Goal: Check status: Check status

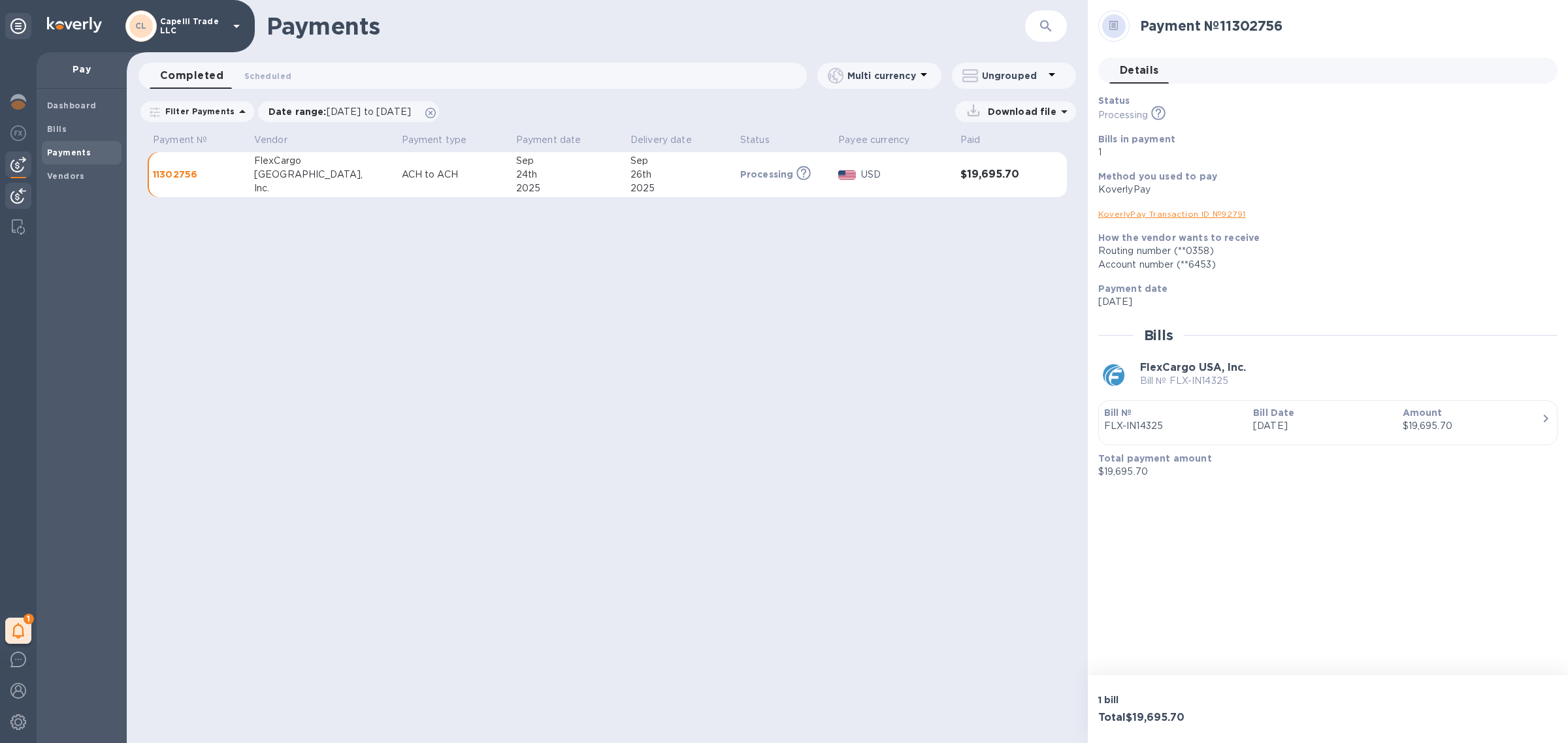
click at [15, 199] on img at bounding box center [19, 196] width 16 height 16
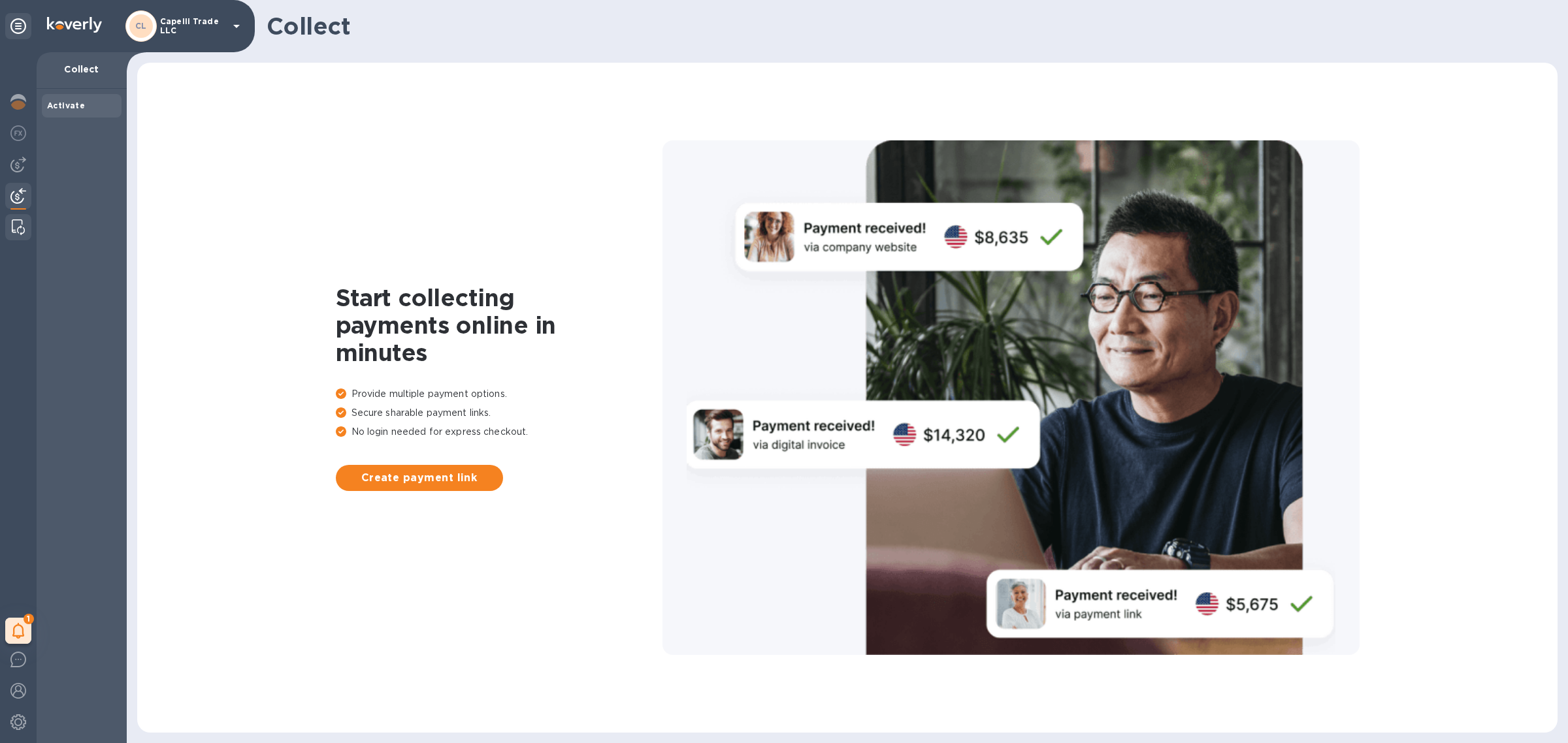
click at [15, 225] on img at bounding box center [19, 227] width 13 height 16
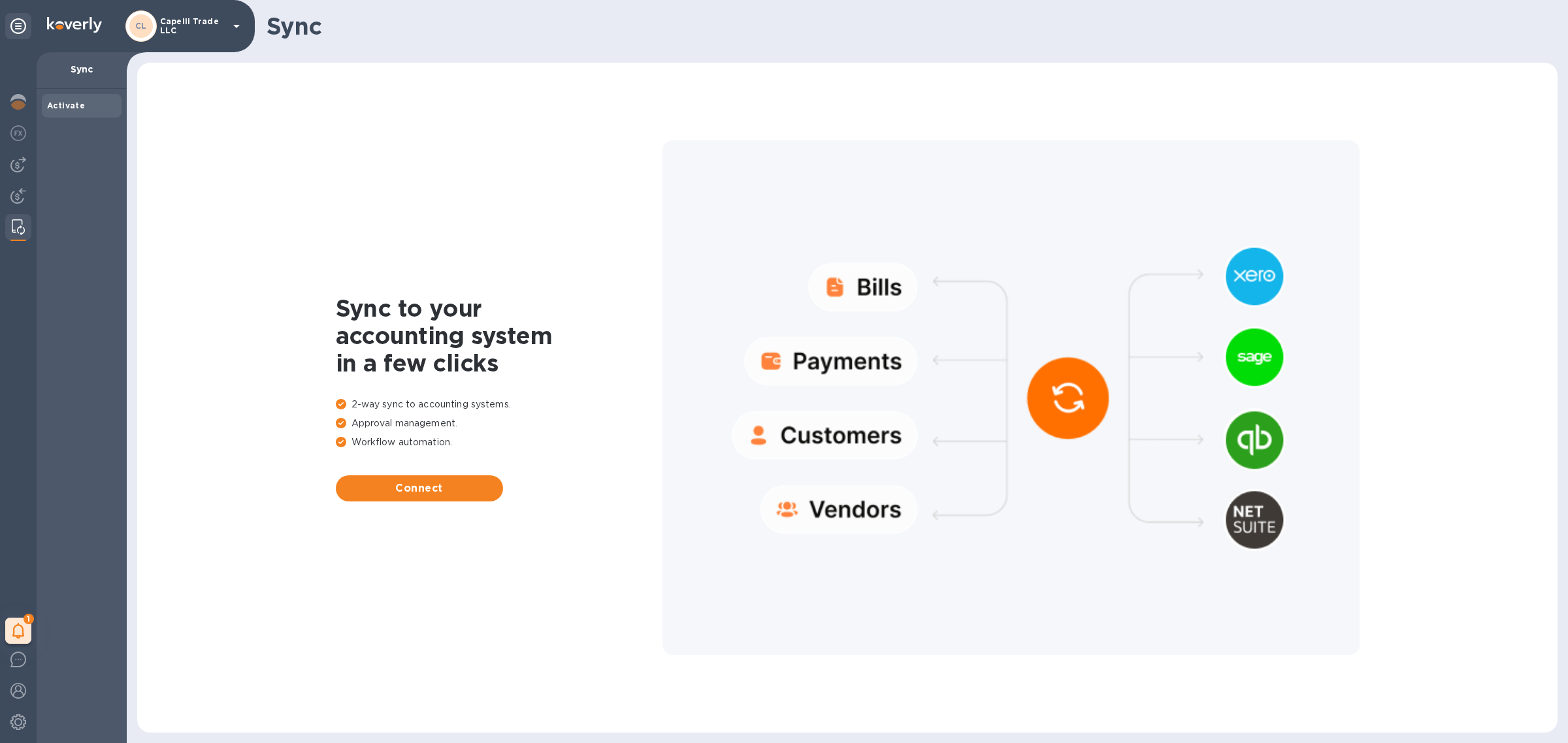
click at [33, 103] on div "1 My tasks" at bounding box center [18, 397] width 36 height 691
click at [19, 108] on img at bounding box center [19, 102] width 16 height 16
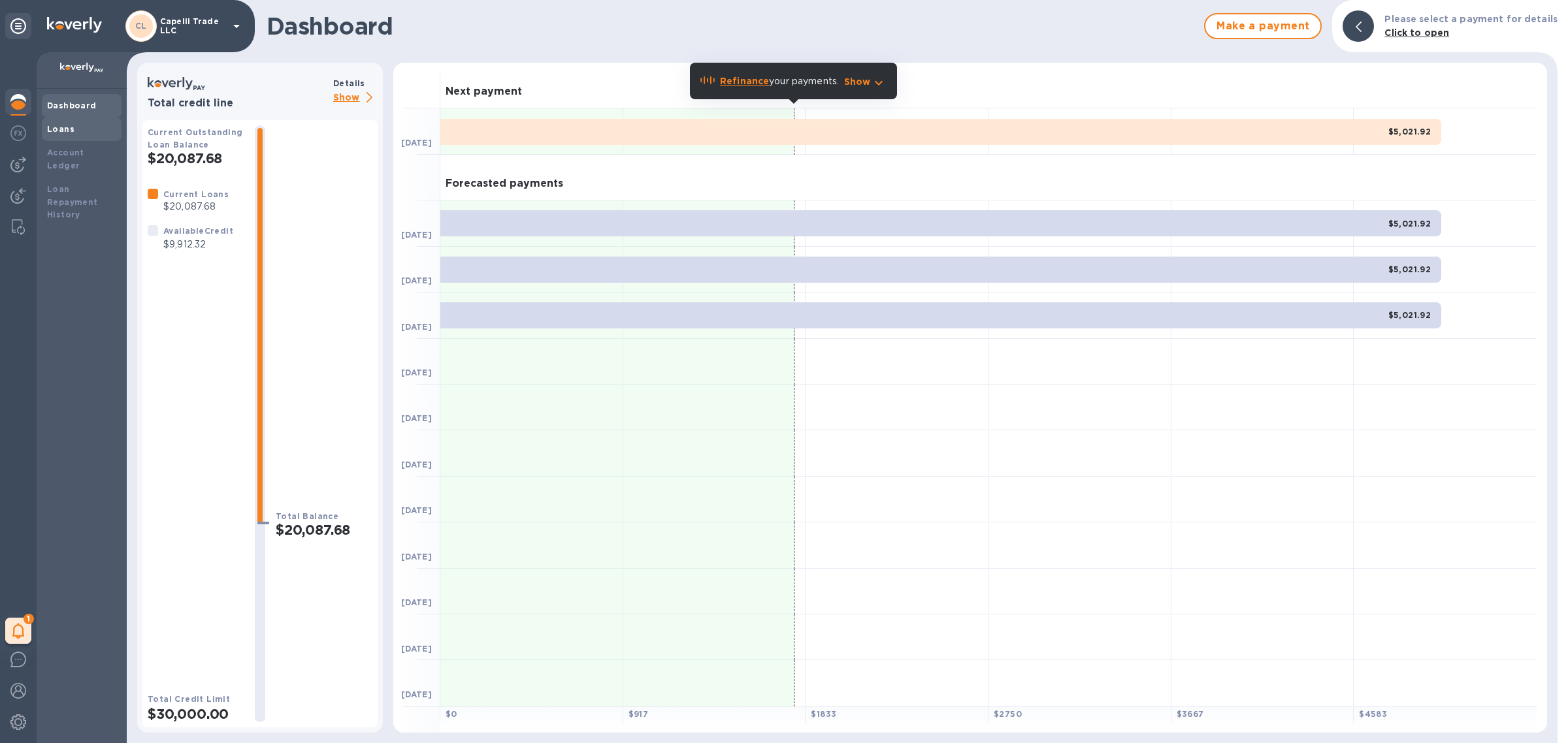
click at [93, 128] on div "Loans" at bounding box center [81, 129] width 70 height 13
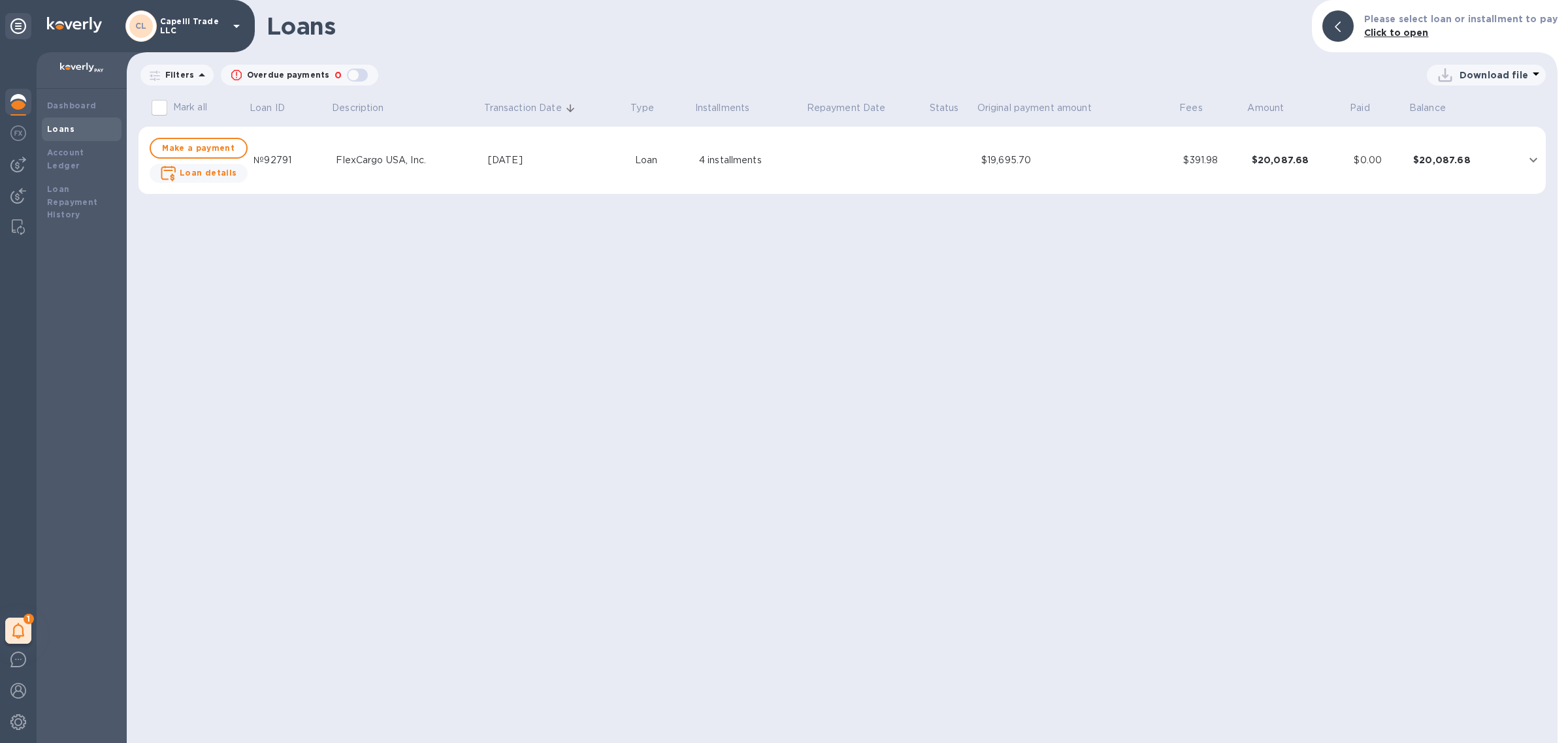
click at [1490, 150] on td "$20,087.68" at bounding box center [1459, 160] width 103 height 68
